Goal: Transaction & Acquisition: Obtain resource

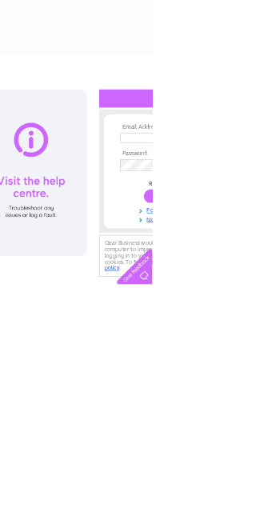
scroll to position [0, 361]
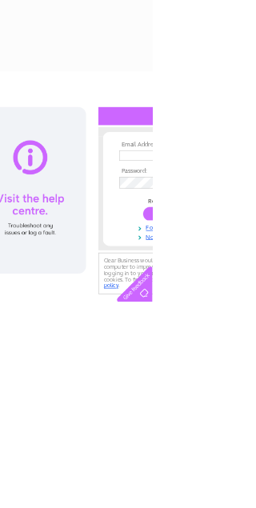
type input "[EMAIL_ADDRESS][DOMAIN_NAME]"
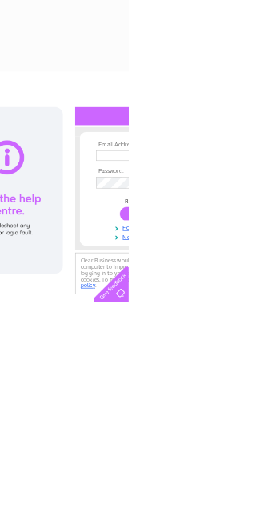
scroll to position [0, 361]
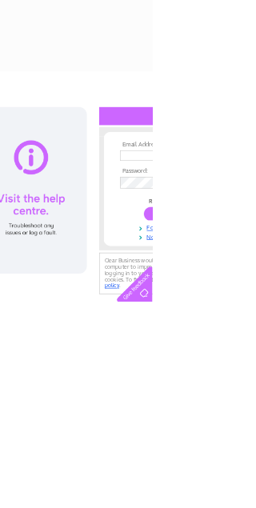
type input "[EMAIL_ADDRESS][DOMAIN_NAME]"
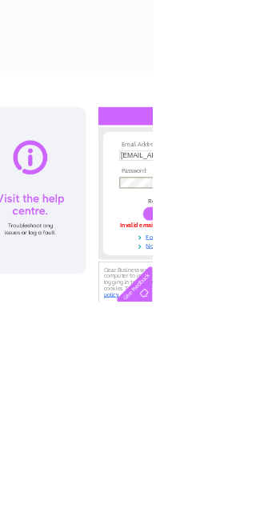
scroll to position [0, 361]
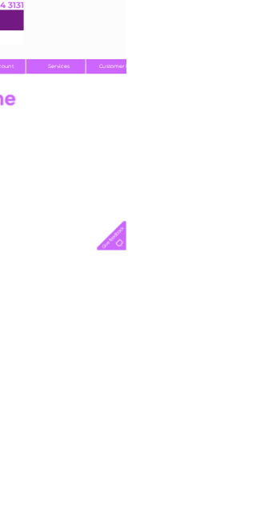
scroll to position [0, 189]
click at [255, 242] on div at bounding box center [117, 359] width 582 height 385
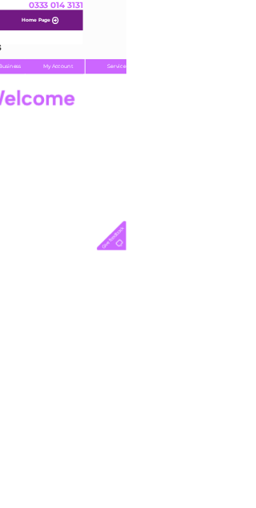
scroll to position [0, 87]
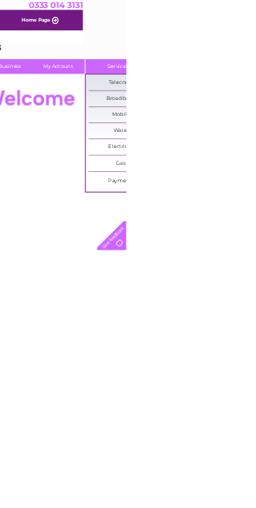
click at [255, 376] on link "Payments" at bounding box center [246, 368] width 132 height 32
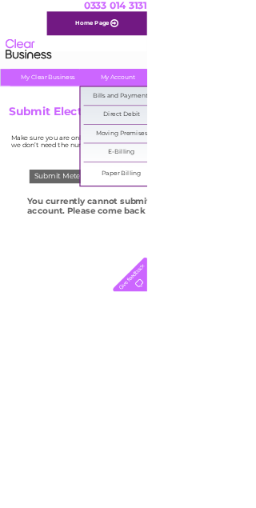
click at [224, 181] on link "Bills and Payments" at bounding box center [211, 167] width 132 height 32
click at [213, 168] on link "Bills and Payments" at bounding box center [211, 167] width 132 height 32
click at [215, 167] on link "Bills and Payments" at bounding box center [211, 167] width 132 height 32
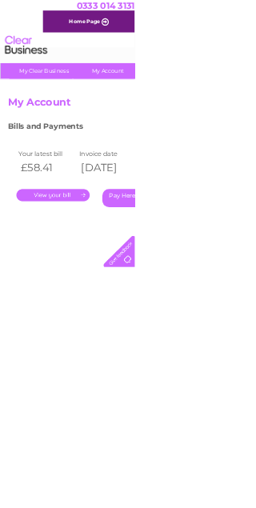
click at [123, 361] on link "." at bounding box center [100, 370] width 139 height 23
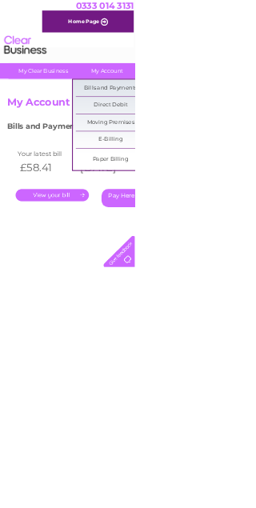
click at [226, 165] on link "Bills and Payments" at bounding box center [211, 167] width 132 height 32
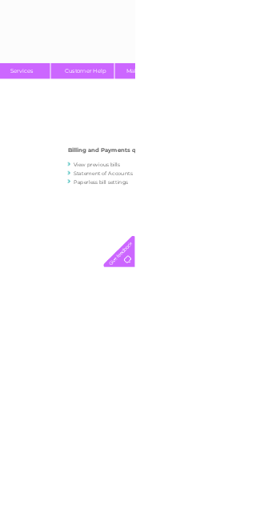
scroll to position [0, 289]
click at [197, 309] on link "View previous bills" at bounding box center [180, 313] width 88 height 12
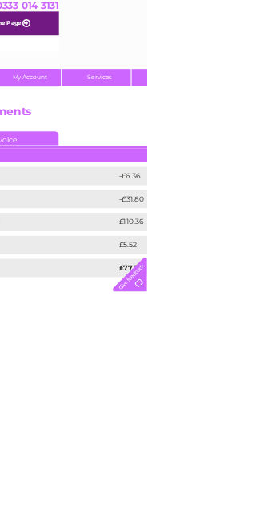
scroll to position [0, 153]
